Goal: Transaction & Acquisition: Purchase product/service

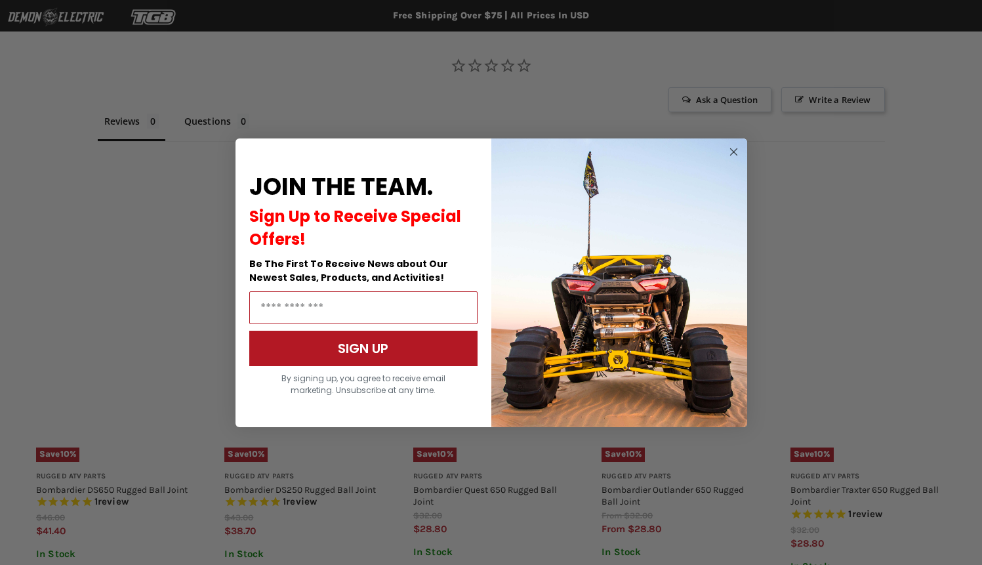
scroll to position [788, 0]
